Goal: Task Accomplishment & Management: Manage account settings

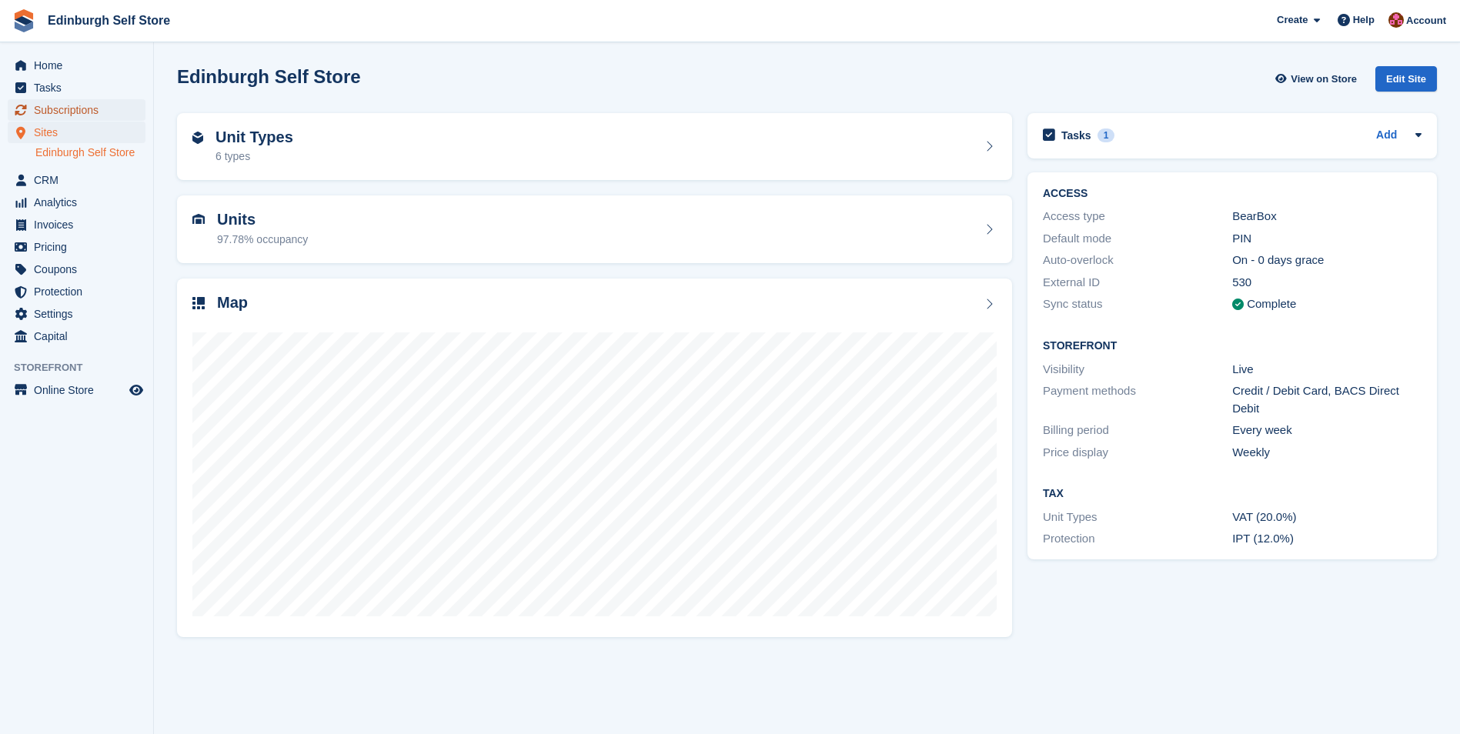
click at [75, 105] on span "Subscriptions" at bounding box center [80, 110] width 92 height 22
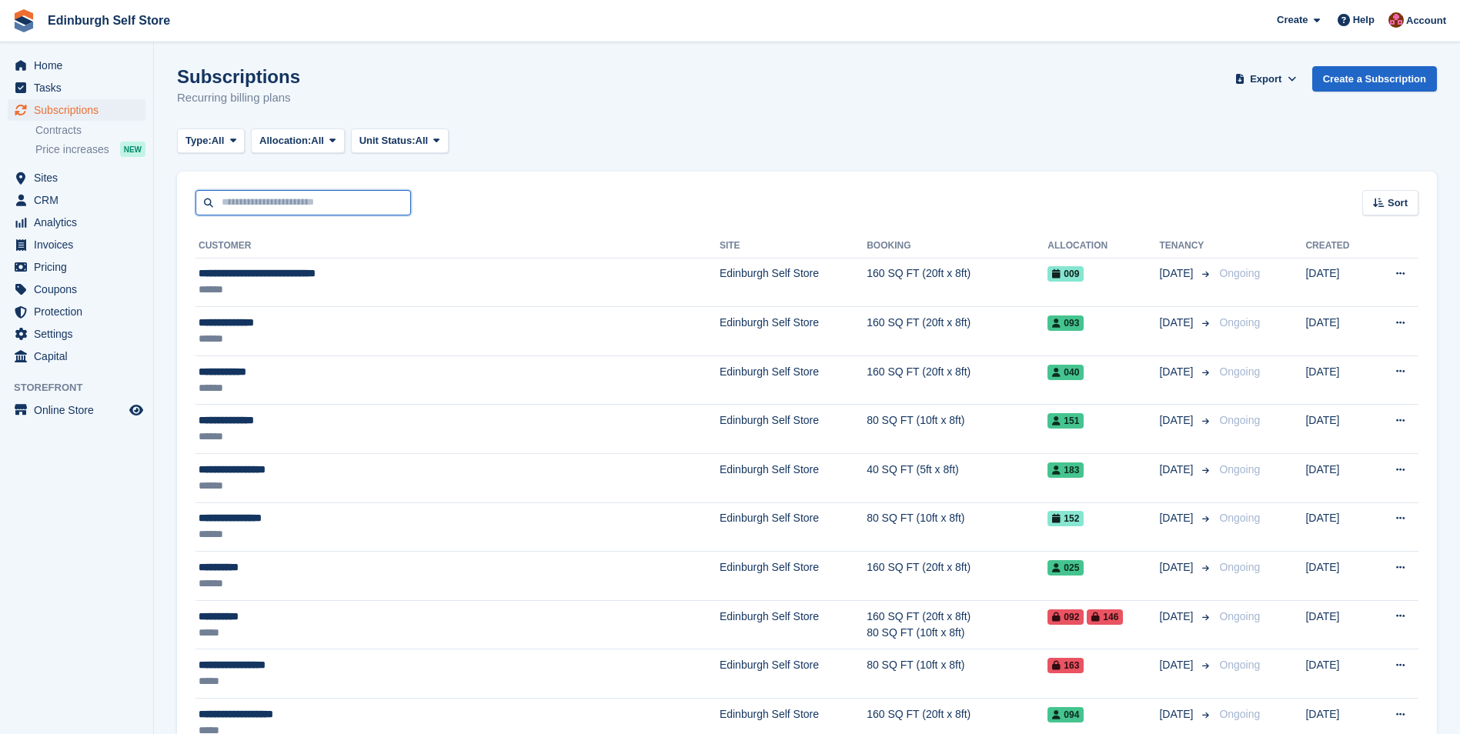
click at [307, 199] on input "text" at bounding box center [303, 202] width 216 height 25
type input "****"
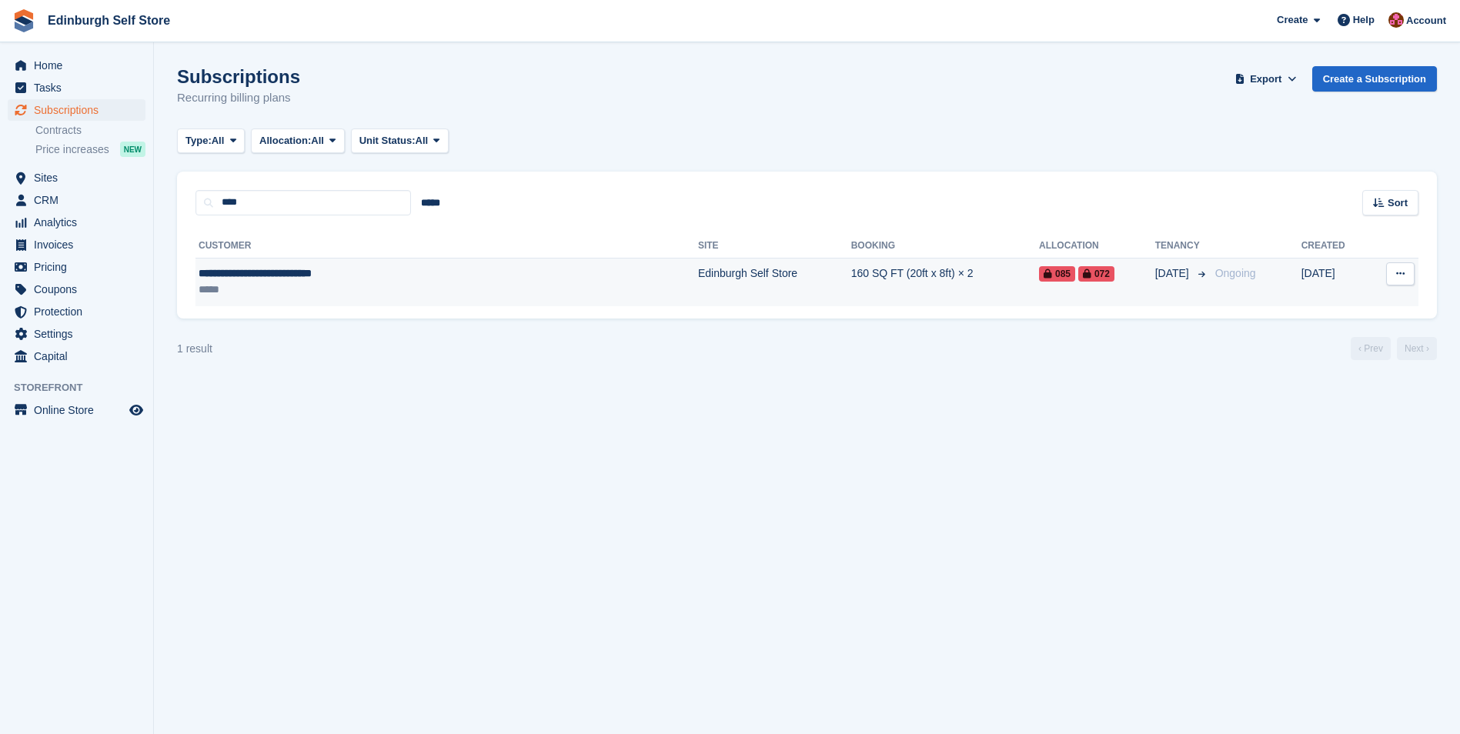
click at [698, 262] on td "Edinburgh Self Store" at bounding box center [774, 282] width 153 height 48
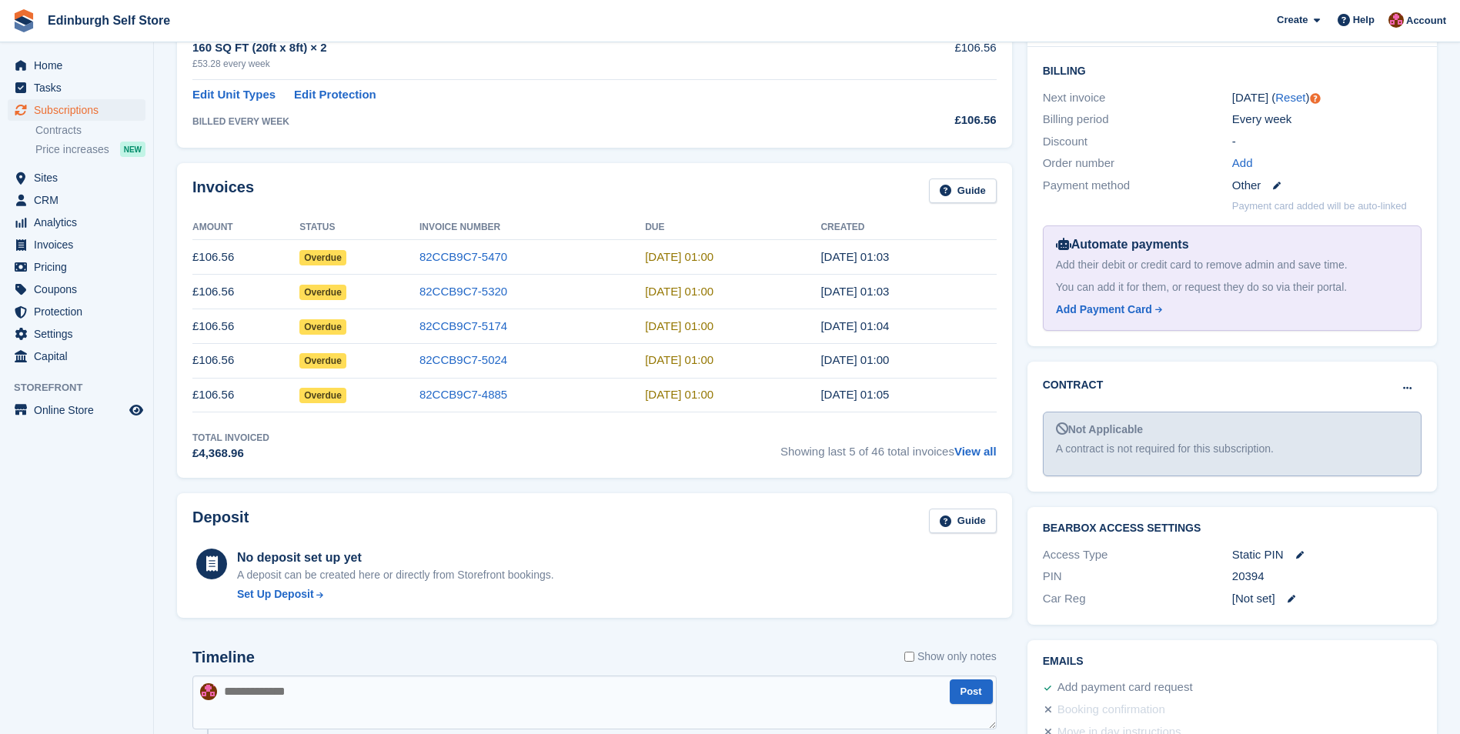
scroll to position [462, 0]
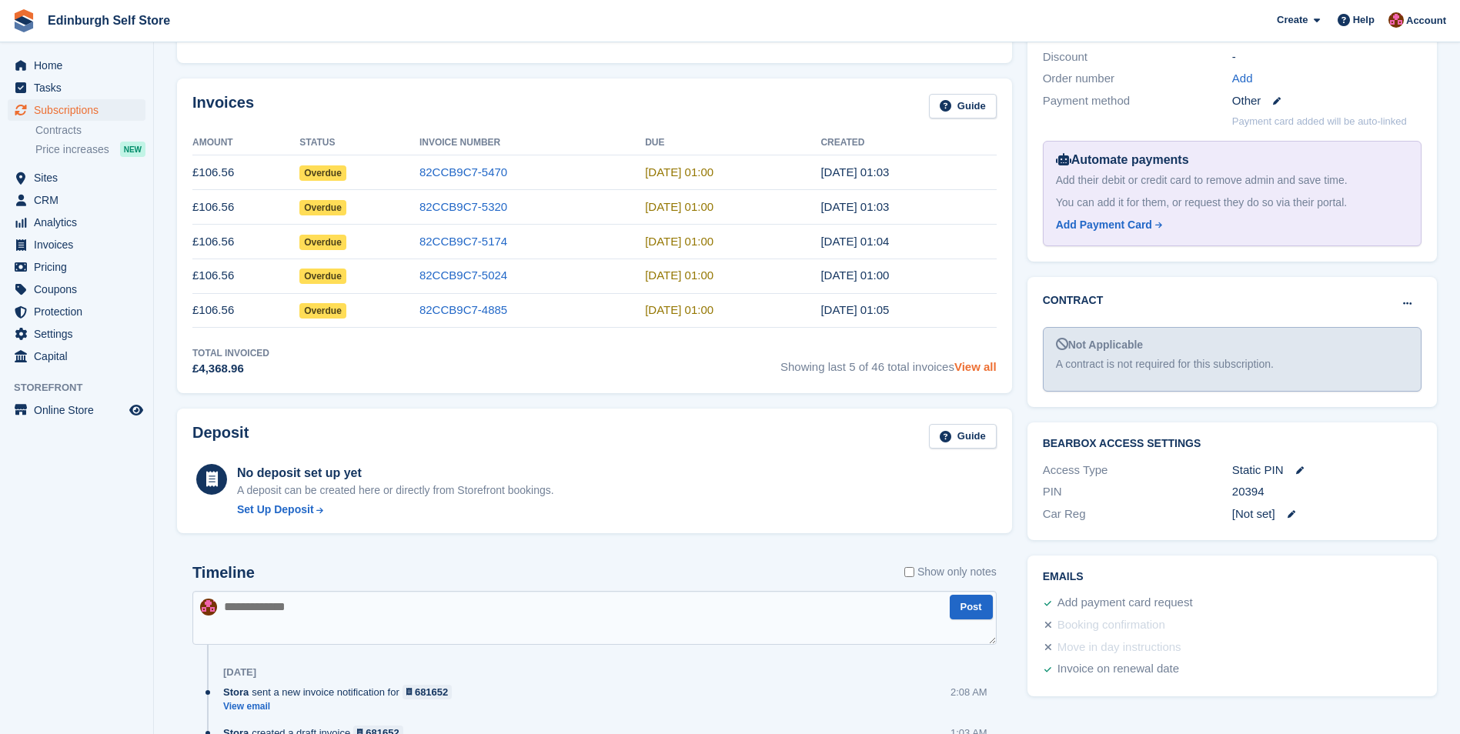
click at [978, 364] on link "View all" at bounding box center [975, 366] width 42 height 13
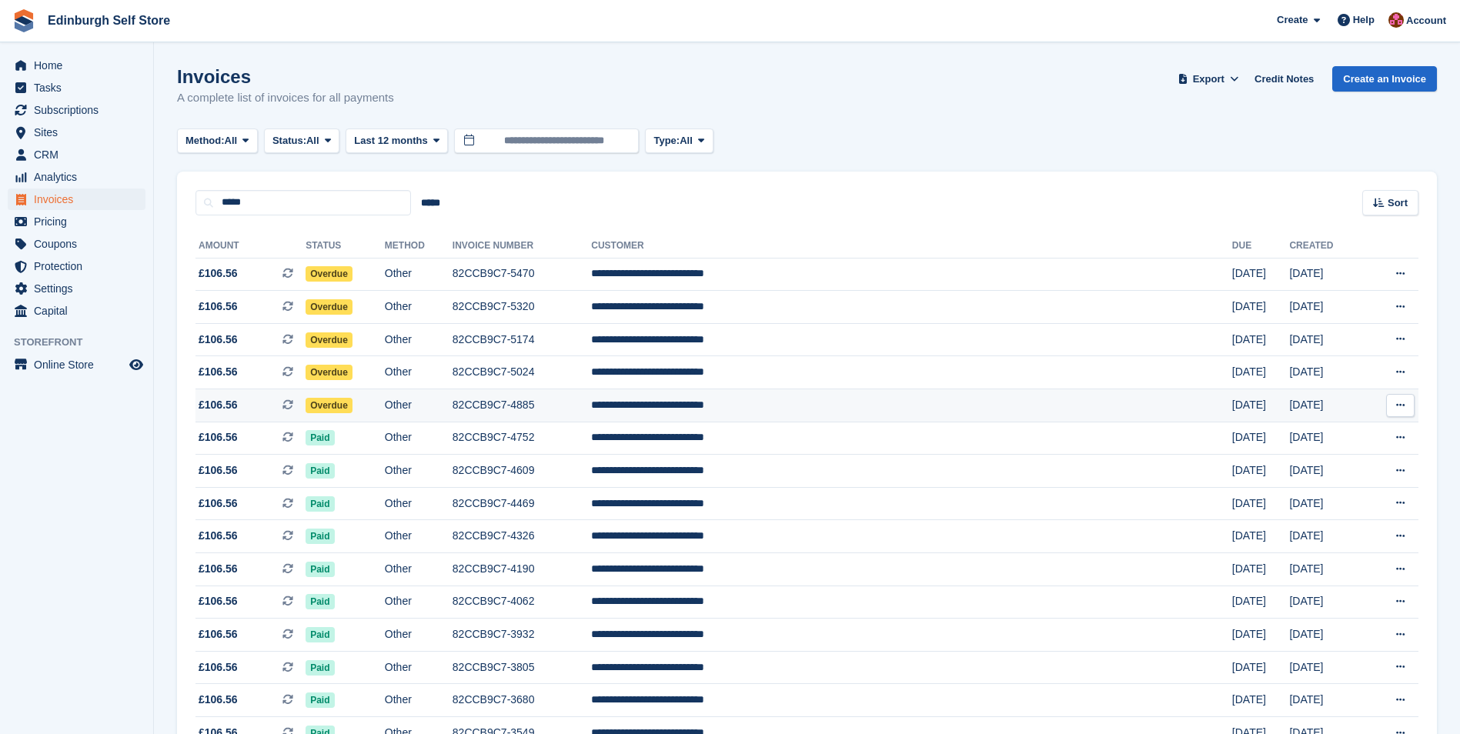
click at [568, 406] on td "82CCB9C7-4885" at bounding box center [522, 405] width 139 height 33
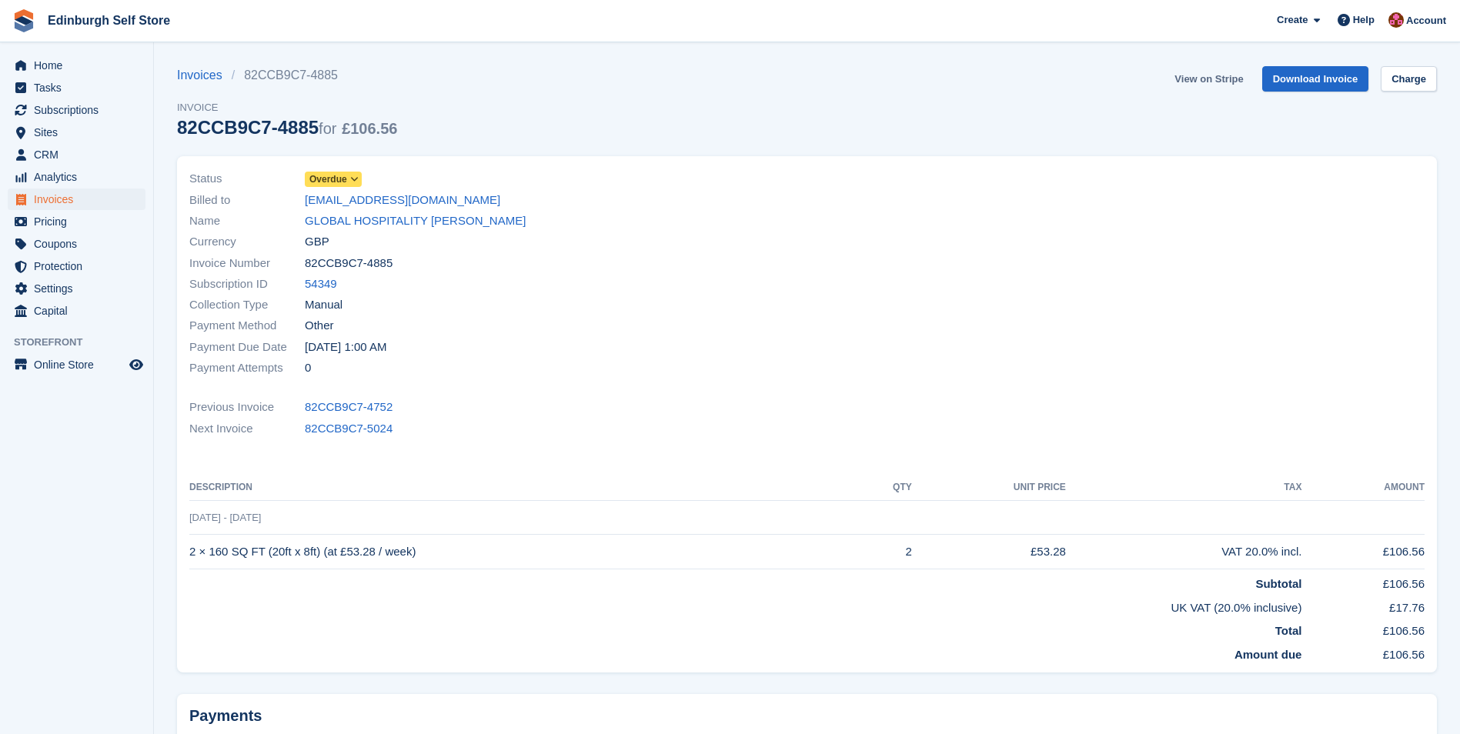
click at [1201, 75] on link "View on Stripe" at bounding box center [1208, 78] width 81 height 25
click at [392, 222] on link "GLOBAL HOSPITALITY [PERSON_NAME]" at bounding box center [415, 221] width 221 height 18
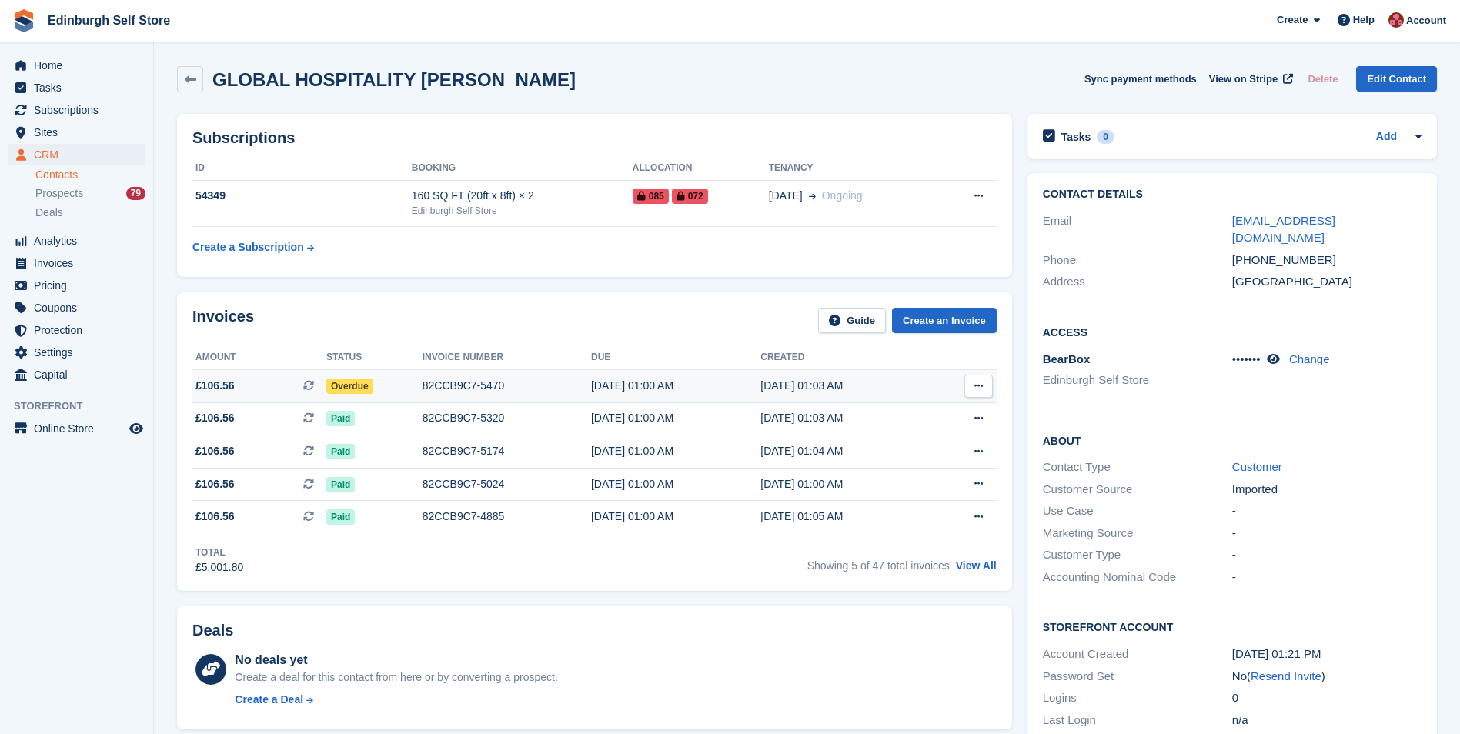
click at [462, 384] on div "82CCB9C7-5470" at bounding box center [507, 386] width 169 height 16
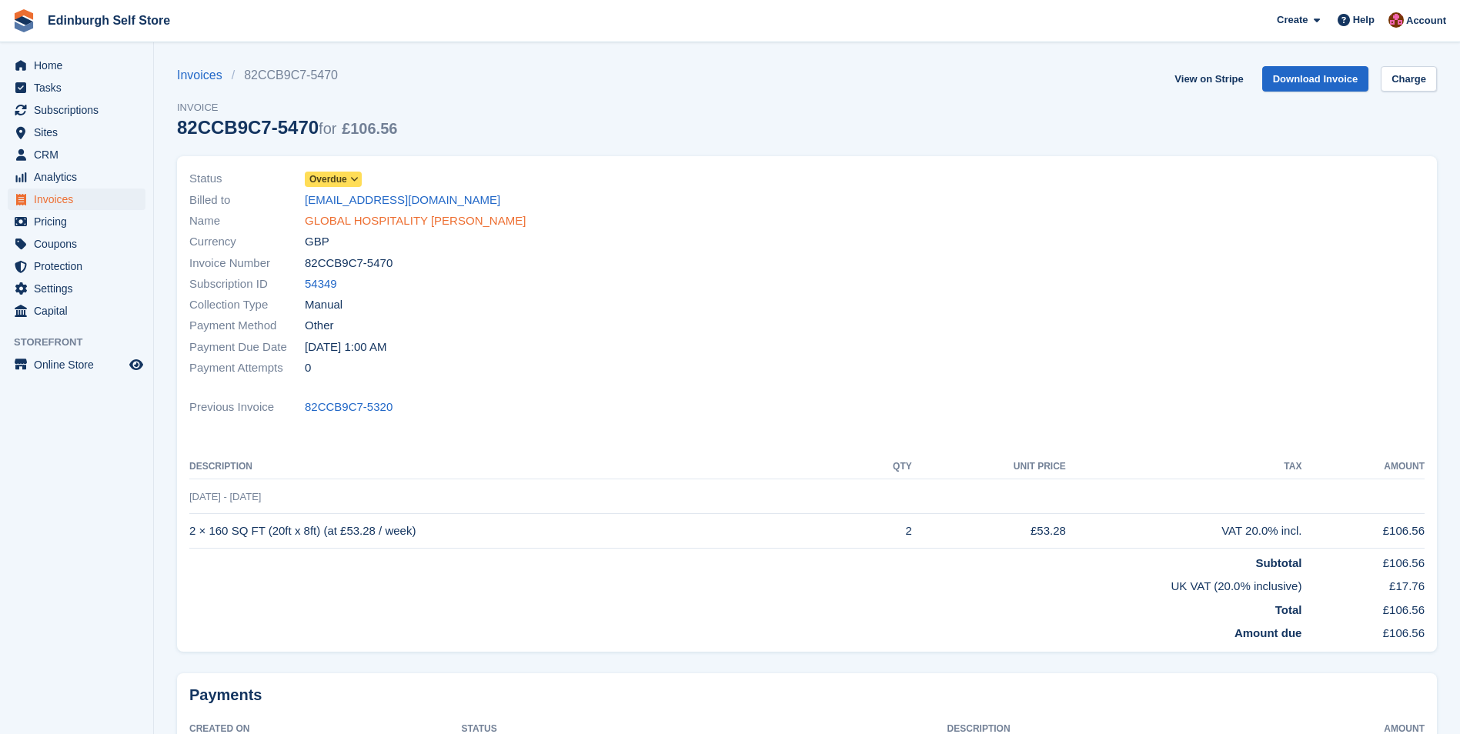
click at [357, 223] on link "GLOBAL HOSPITALITY Tony Ghani" at bounding box center [415, 221] width 221 height 18
